Goal: Transaction & Acquisition: Purchase product/service

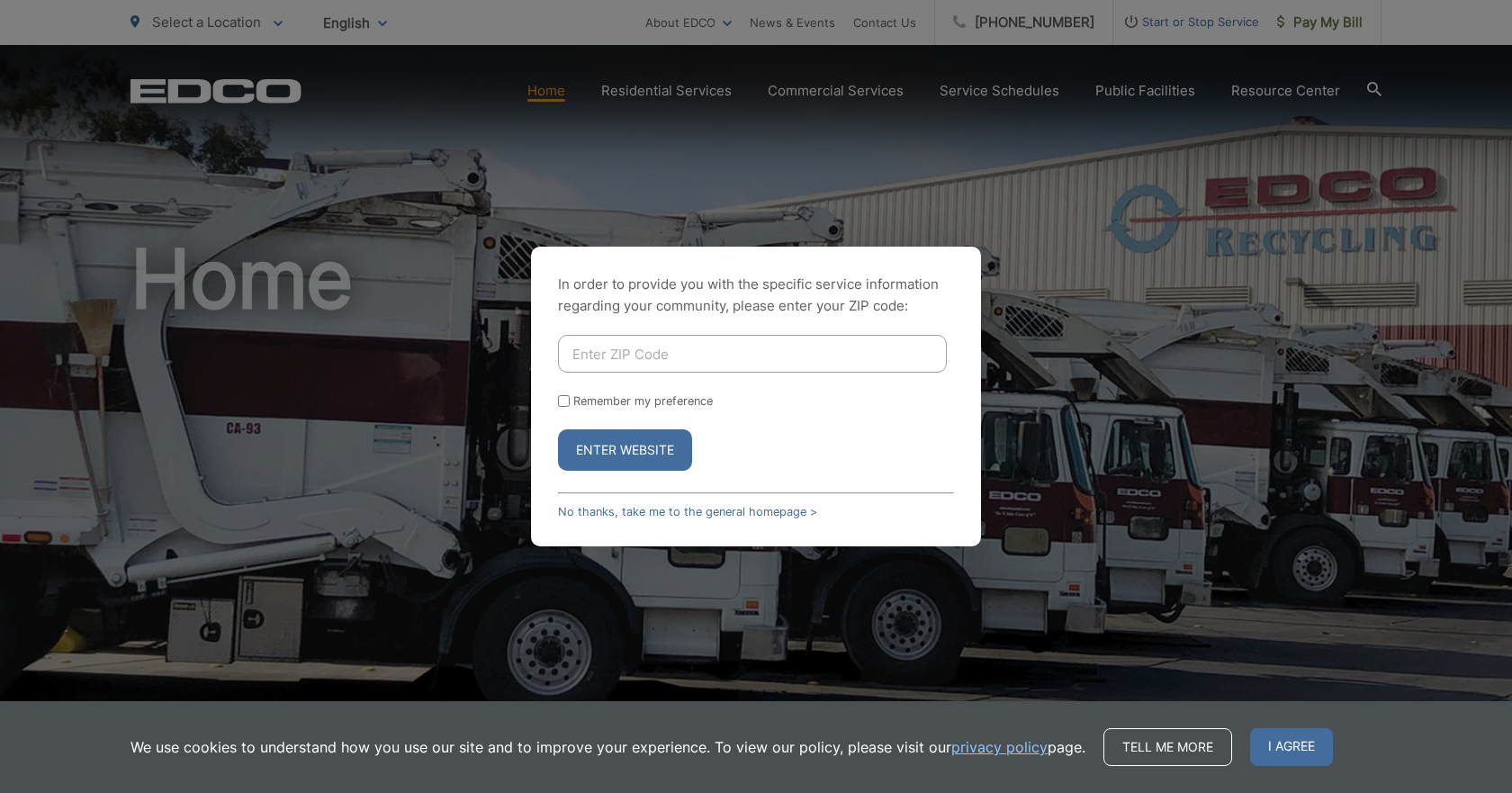
click at [609, 361] on input "Enter ZIP Code" at bounding box center [753, 353] width 388 height 38
type input "92020"
click at [629, 451] on button "Enter Website" at bounding box center [625, 449] width 134 height 42
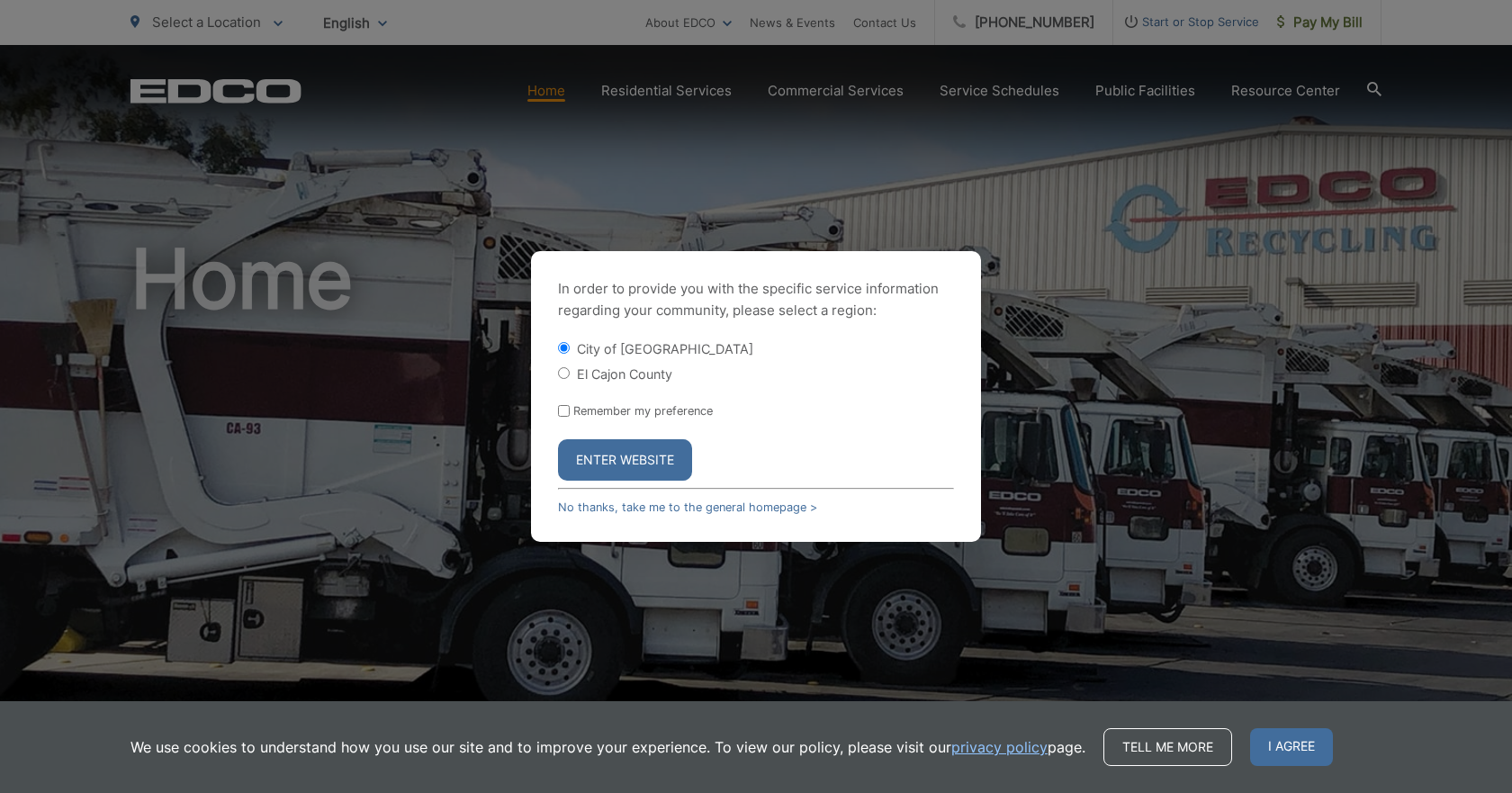
click at [629, 451] on button "Enter Website" at bounding box center [625, 459] width 134 height 42
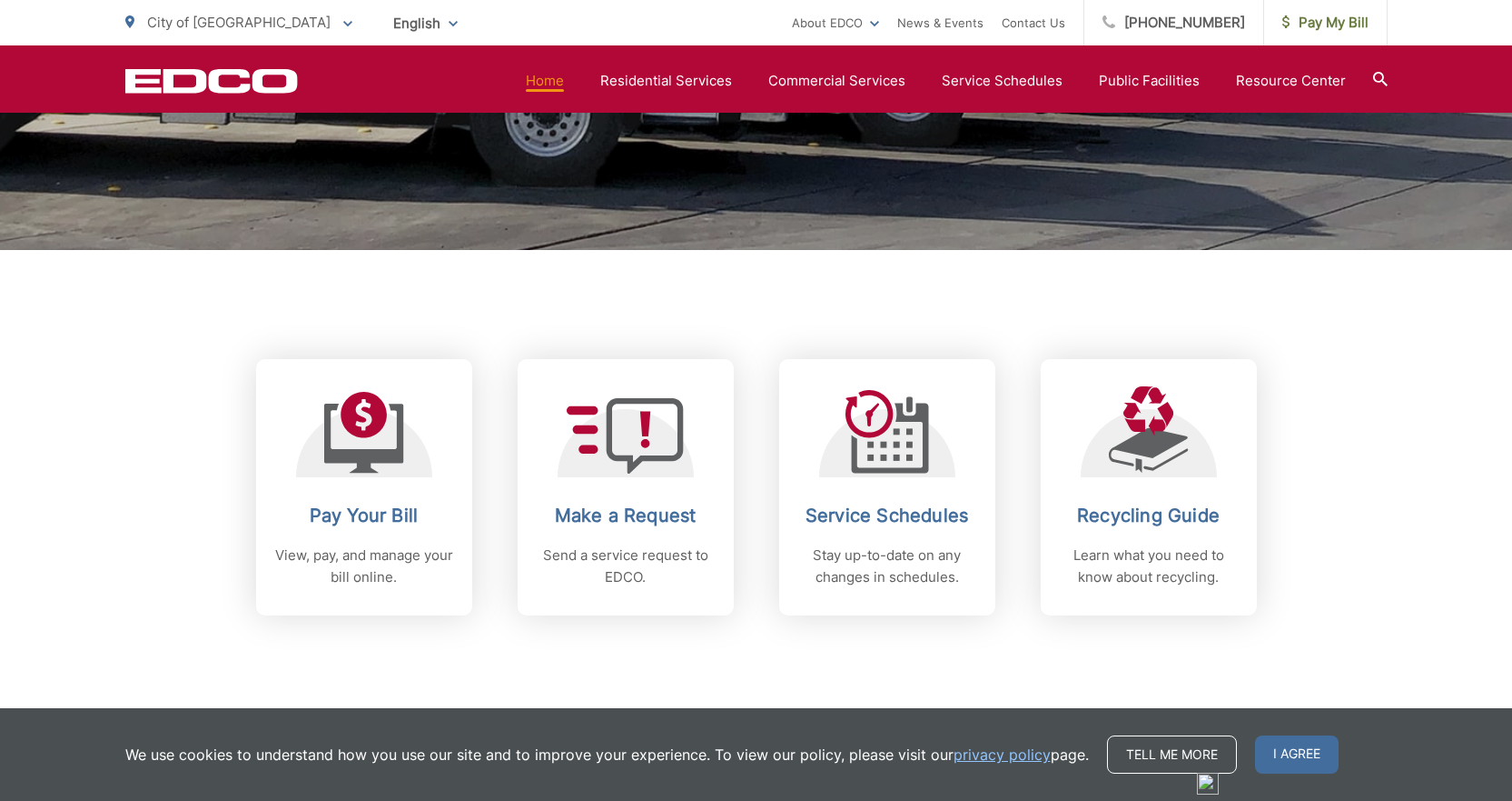
drag, startPoint x: 1296, startPoint y: 746, endPoint x: 1287, endPoint y: 746, distance: 9.0
click at [1296, 746] on span "I agree" at bounding box center [1296, 754] width 83 height 38
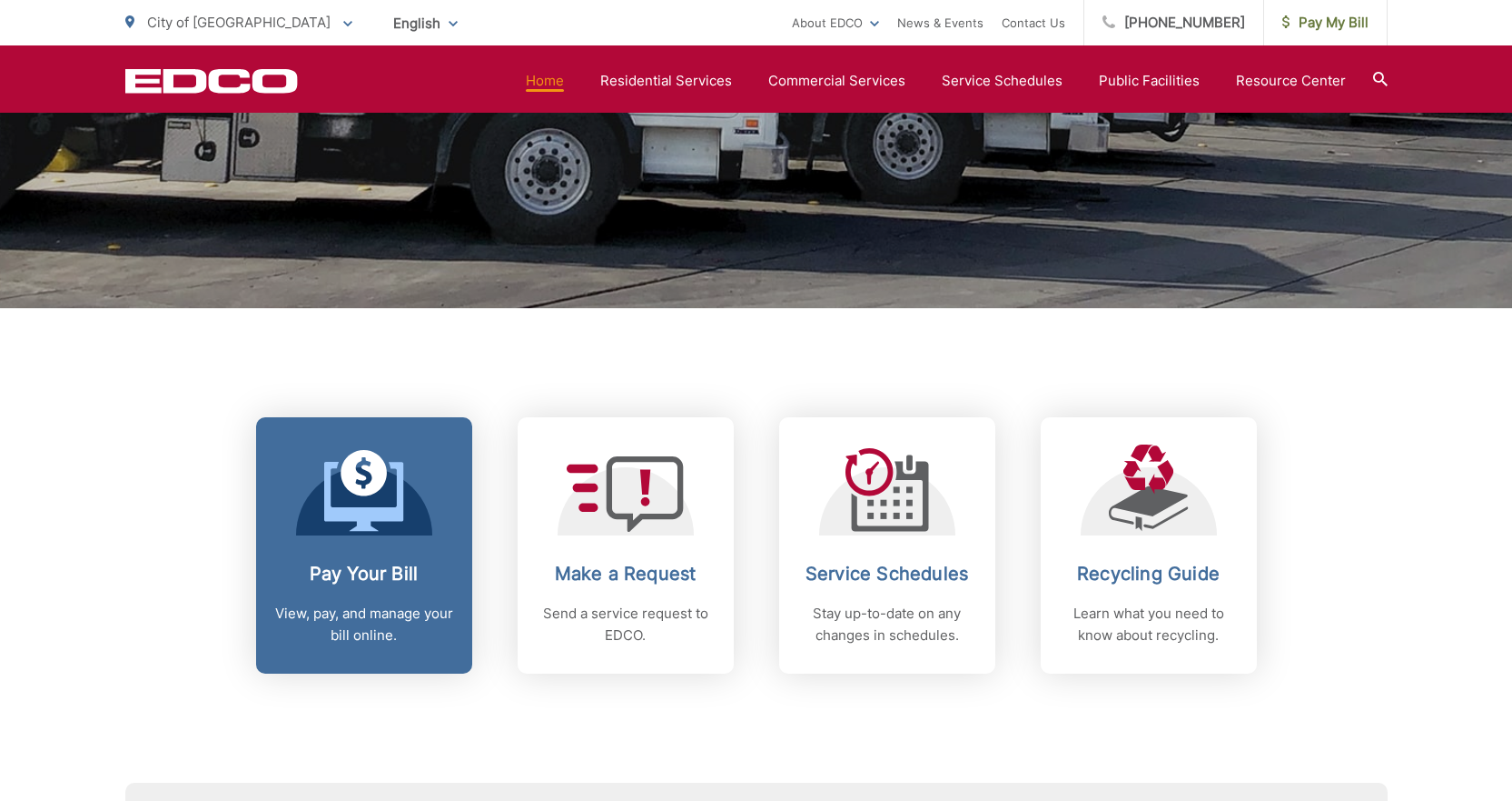
scroll to position [455, 0]
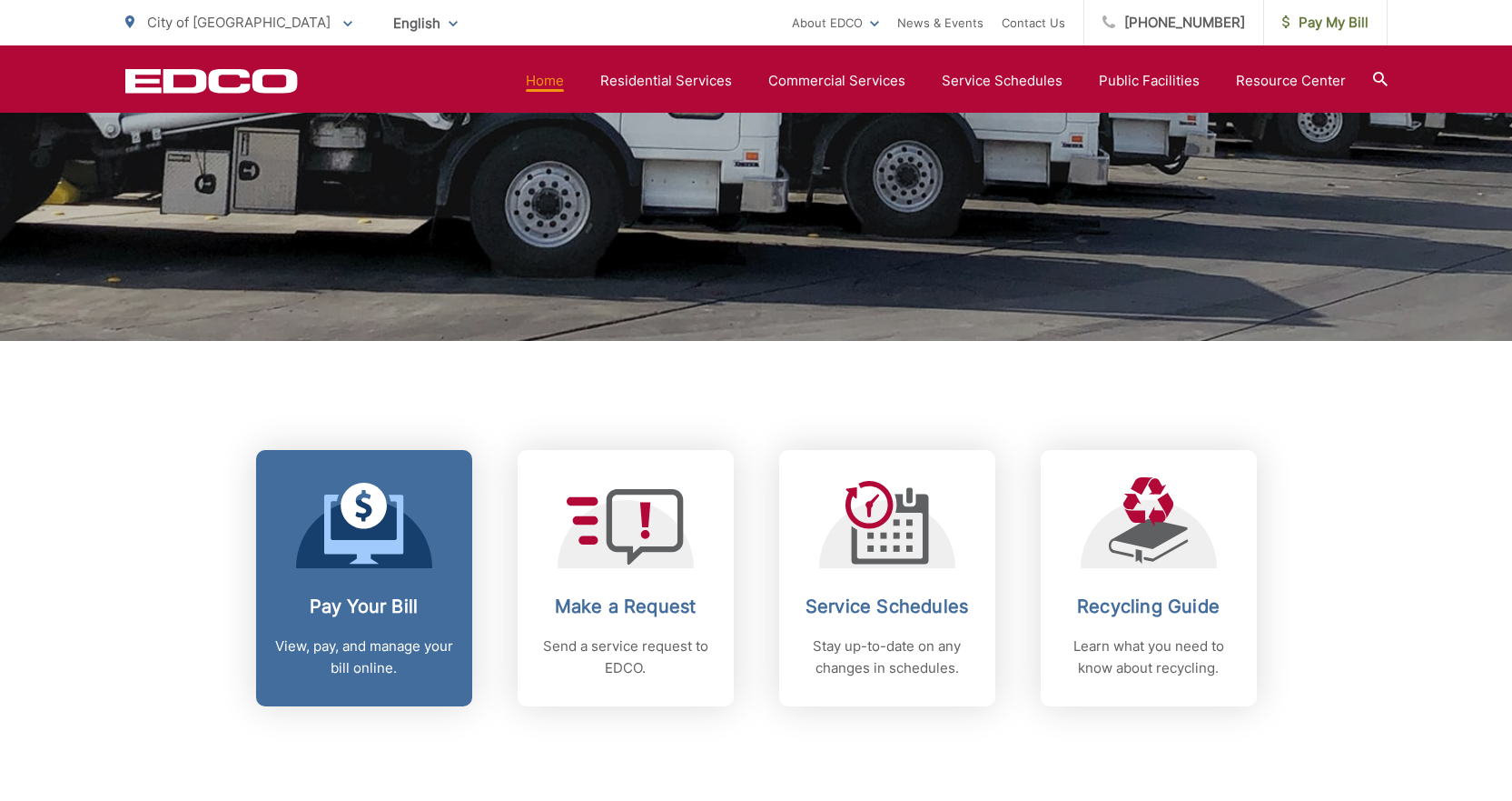
click at [411, 529] on div at bounding box center [364, 523] width 136 height 91
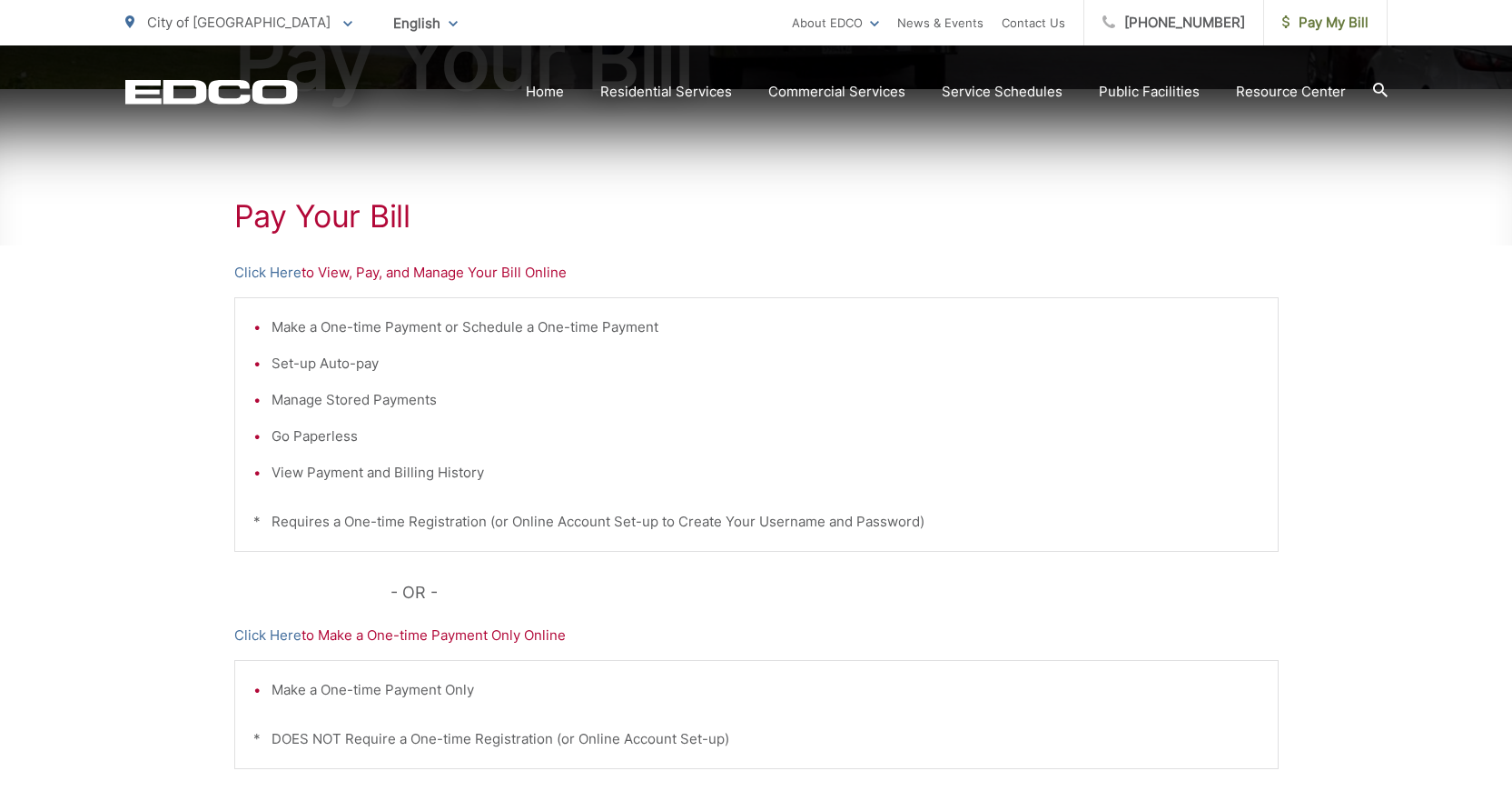
scroll to position [455, 0]
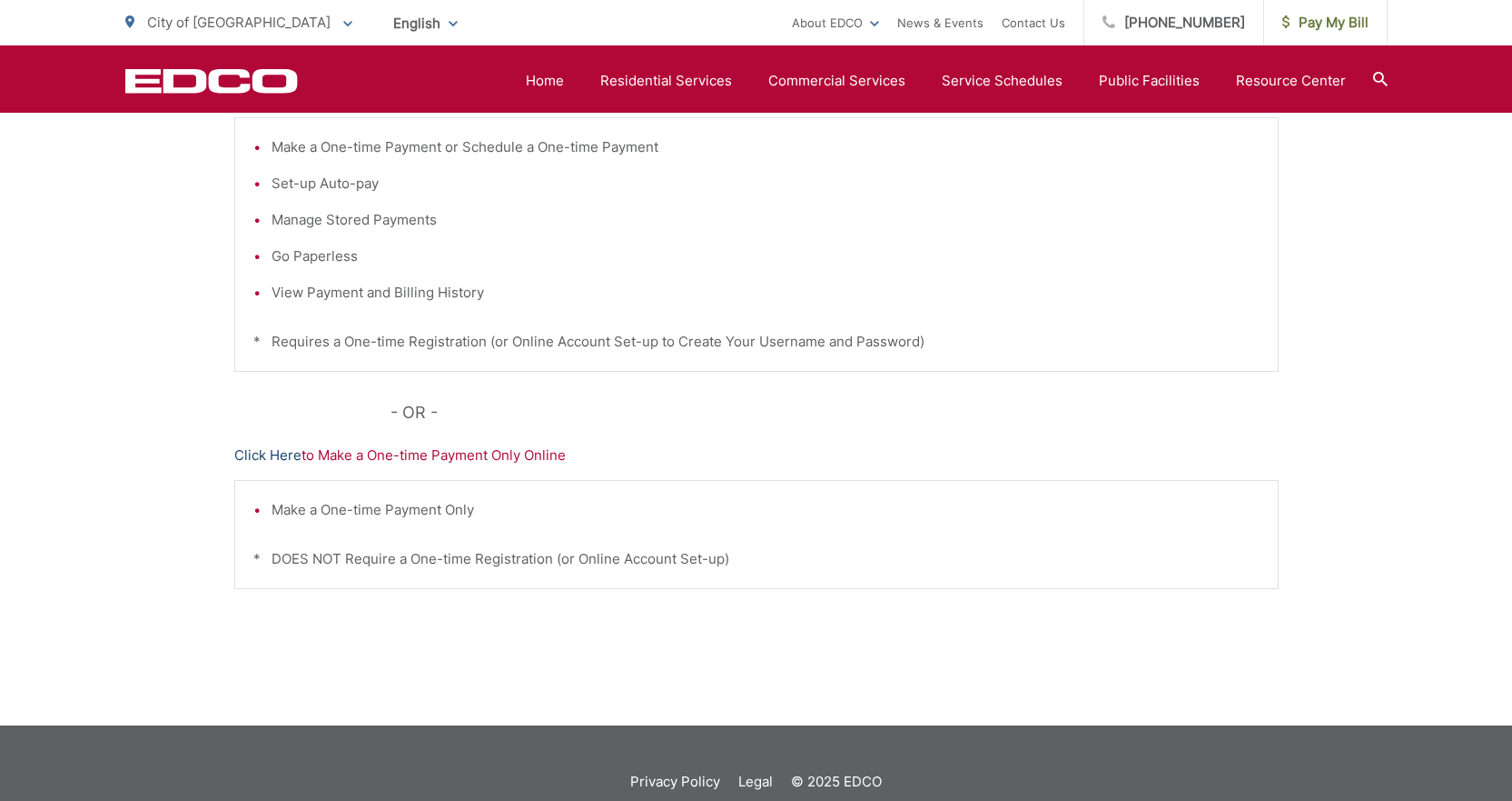
click at [268, 459] on link "Click Here" at bounding box center [268, 455] width 68 height 22
